Goal: Information Seeking & Learning: Learn about a topic

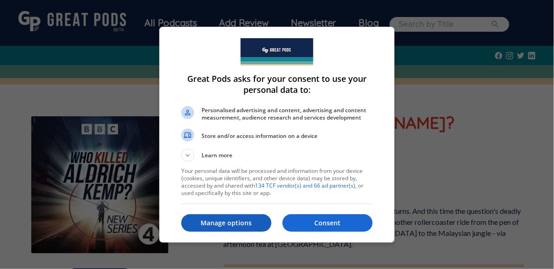
click at [241, 228] on p "Manage options" at bounding box center [226, 223] width 90 height 9
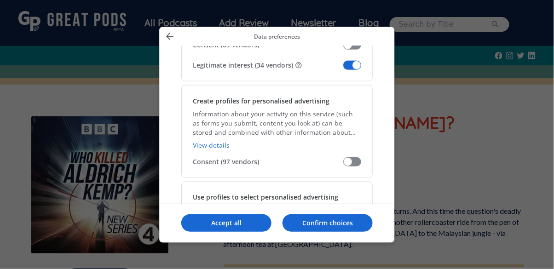
scroll to position [262, 0]
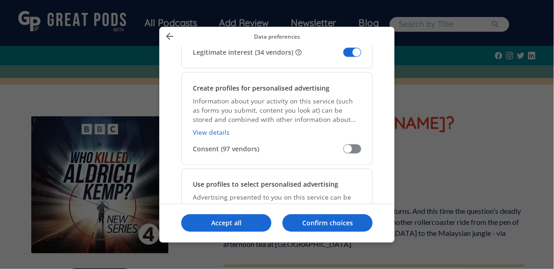
click at [354, 48] on span "Manage your data" at bounding box center [353, 52] width 18 height 9
click at [344, 56] on input "Legitimate interest (34 vendors)" at bounding box center [344, 56] width 0 height 0
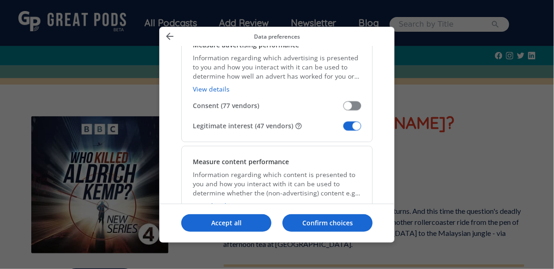
scroll to position [742, 0]
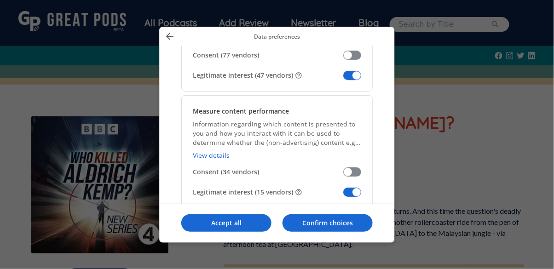
click at [352, 71] on span "Manage your data" at bounding box center [353, 75] width 18 height 9
click at [344, 79] on input "Legitimate interest (47 vendors)" at bounding box center [344, 79] width 0 height 0
click at [351, 188] on span "Manage your data" at bounding box center [353, 192] width 18 height 9
click at [344, 196] on input "Legitimate interest (15 vendors)" at bounding box center [344, 196] width 0 height 0
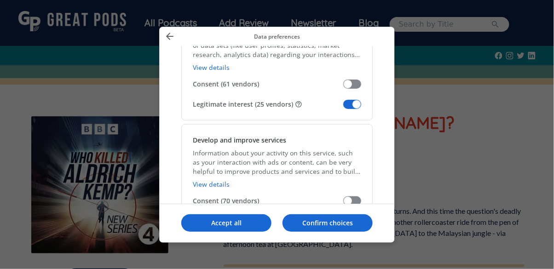
scroll to position [959, 0]
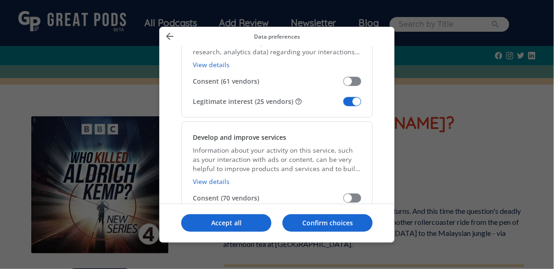
click at [353, 97] on span "Manage your data" at bounding box center [353, 101] width 18 height 9
click at [344, 105] on input "Legitimate interest (25 vendors)" at bounding box center [344, 105] width 0 height 0
click at [354, 214] on span "Manage your data" at bounding box center [353, 218] width 18 height 9
click at [344, 222] on input "Legitimate interest (37 vendors)" at bounding box center [344, 222] width 0 height 0
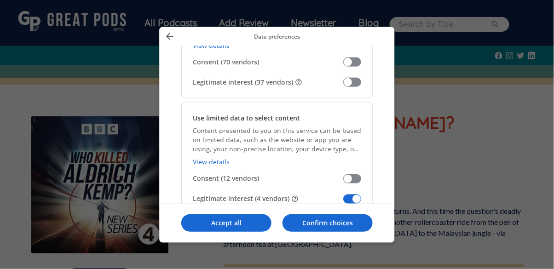
click at [348, 195] on span "Manage your data" at bounding box center [353, 199] width 18 height 9
click at [344, 203] on input "Legitimate interest (4 vendors)" at bounding box center [344, 203] width 0 height 0
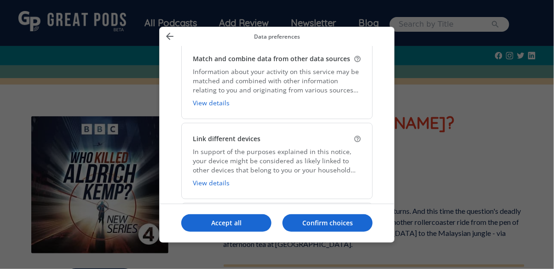
scroll to position [1545, 0]
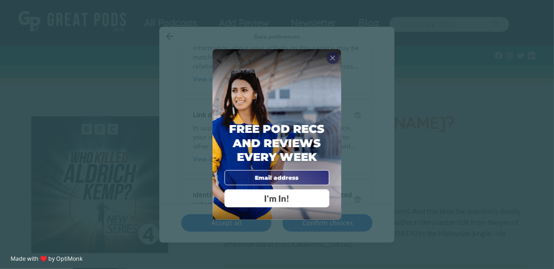
click at [329, 92] on div "Free Pod Recs and Reviews every week I'm In!" at bounding box center [277, 134] width 129 height 170
click at [333, 91] on div "Free Pod Recs and Reviews every week I'm In!" at bounding box center [277, 134] width 129 height 170
click at [337, 64] on div "X" at bounding box center [333, 58] width 12 height 12
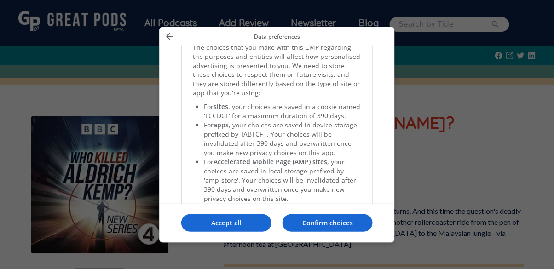
scroll to position [1958, 0]
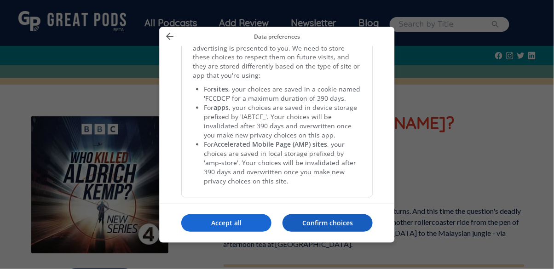
click at [332, 232] on button "Confirm choices" at bounding box center [328, 223] width 90 height 17
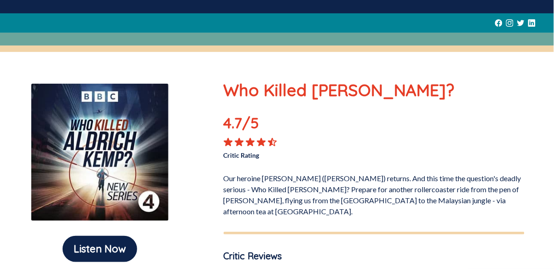
scroll to position [0, 0]
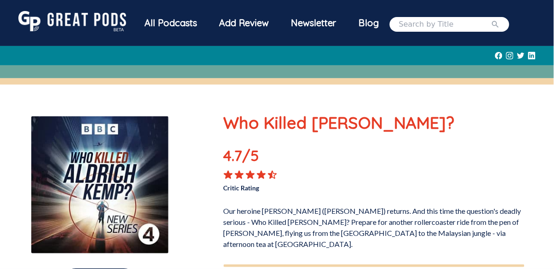
click at [163, 26] on div "All Podcasts" at bounding box center [171, 23] width 75 height 24
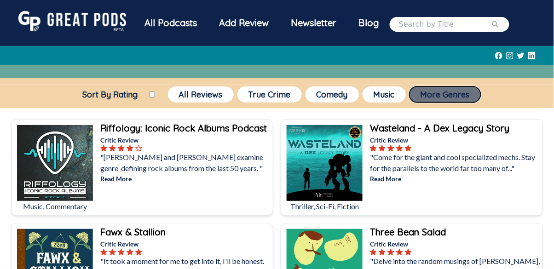
click at [460, 99] on button "More Genres" at bounding box center [445, 95] width 71 height 16
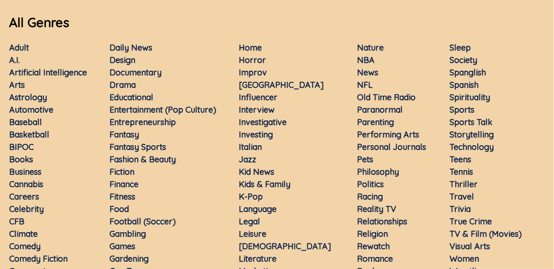
scroll to position [111, 0]
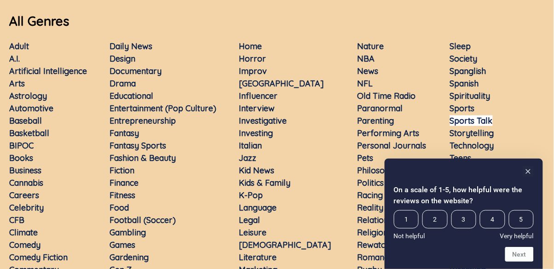
click at [489, 125] on link "Sports Talk" at bounding box center [471, 121] width 43 height 11
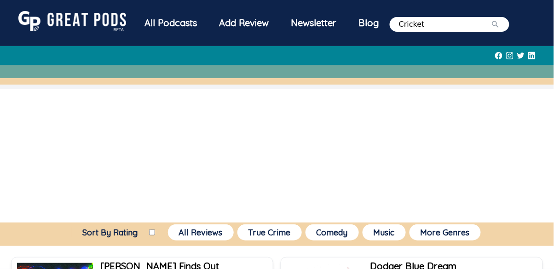
type input "Cricket"
click at [491, 19] on button "submit" at bounding box center [495, 24] width 9 height 11
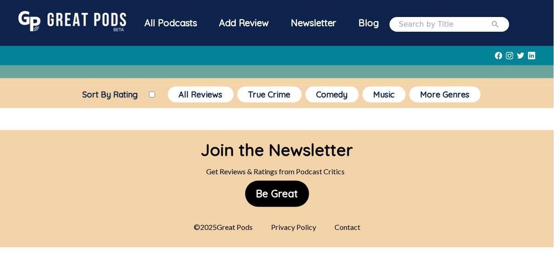
click at [466, 23] on input "search" at bounding box center [445, 24] width 92 height 11
type input "Cricket"
click at [501, 27] on icon "submit" at bounding box center [495, 24] width 9 height 9
click at [501, 24] on icon "submit" at bounding box center [495, 24] width 9 height 9
